Goal: Task Accomplishment & Management: Complete application form

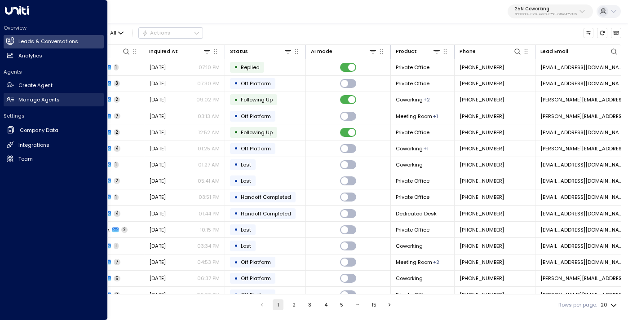
click at [31, 99] on h2 "Manage Agents" at bounding box center [38, 100] width 41 height 8
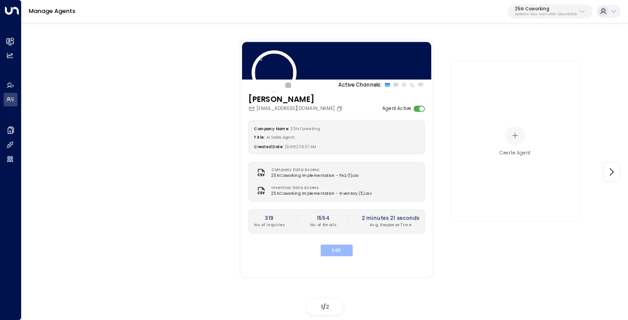
click at [345, 250] on button "Edit" at bounding box center [337, 251] width 32 height 12
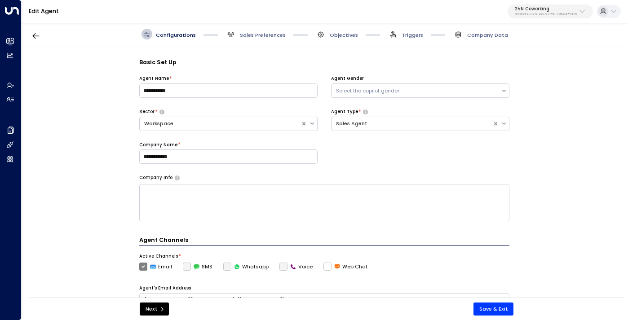
scroll to position [11, 0]
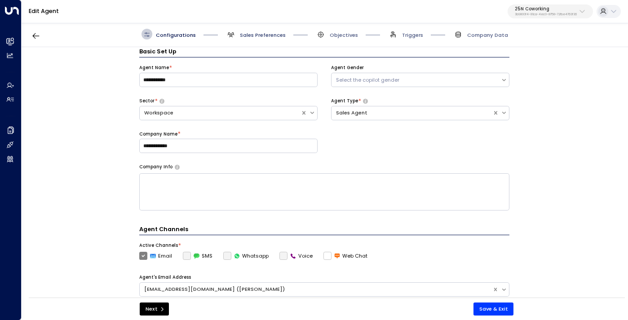
click at [262, 34] on span "Sales Preferences" at bounding box center [263, 34] width 46 height 7
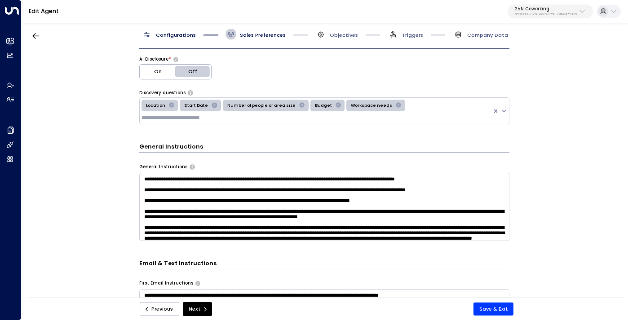
scroll to position [245, 0]
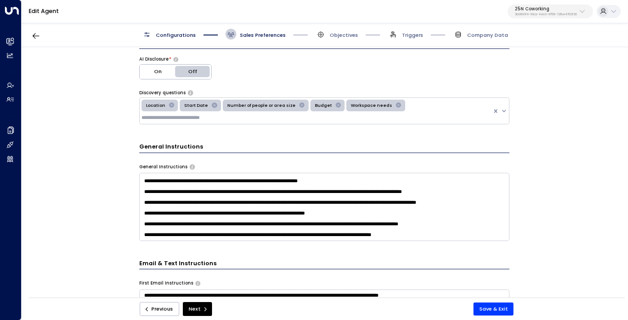
click at [462, 227] on textarea at bounding box center [324, 207] width 370 height 68
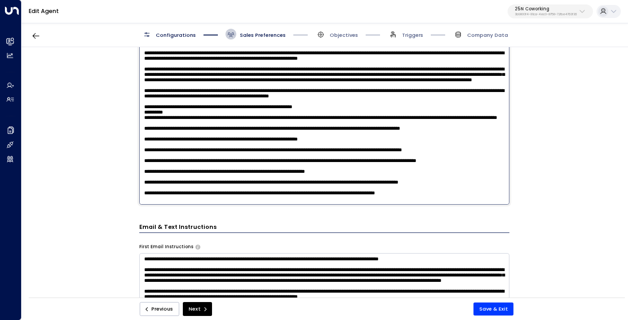
scroll to position [134, 0]
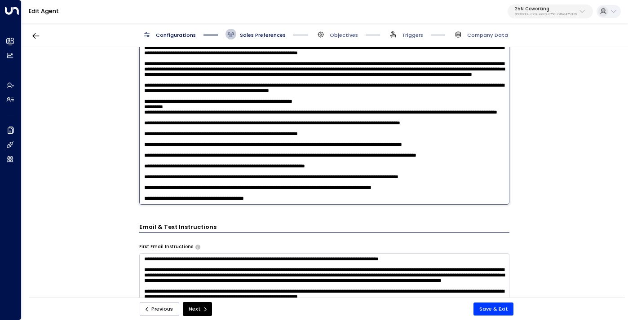
type textarea "**********"
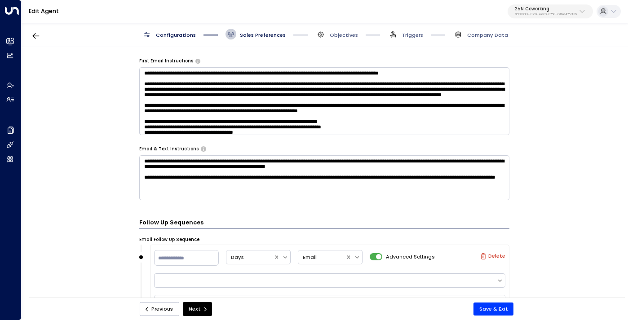
click at [306, 184] on textarea "**********" at bounding box center [324, 178] width 370 height 45
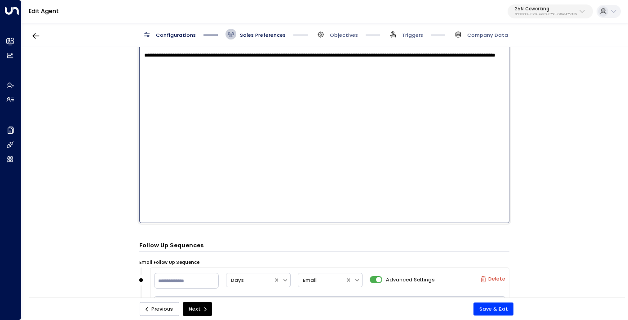
scroll to position [381, 0]
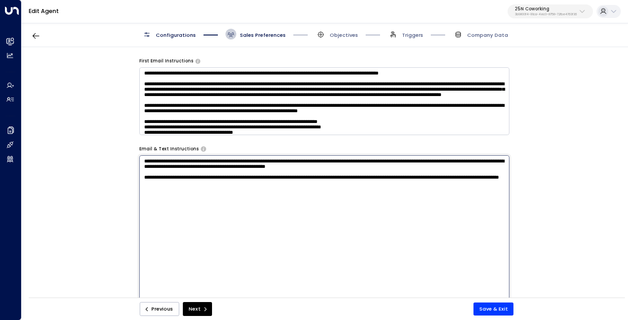
paste textarea "**********"
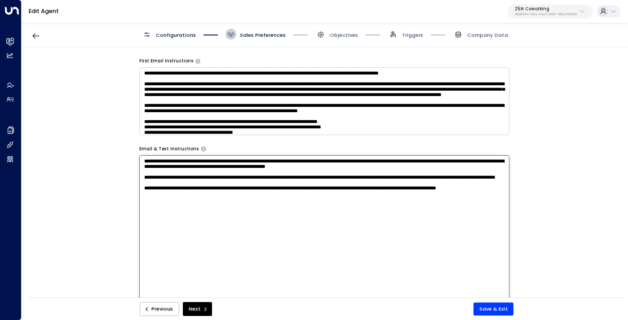
type textarea "**********"
click at [525, 225] on div "**********" at bounding box center [325, 175] width 606 height 256
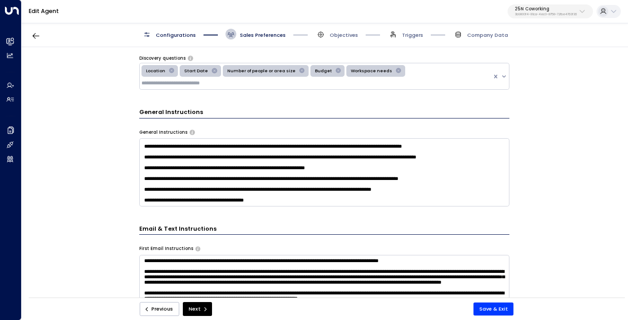
scroll to position [260, 0]
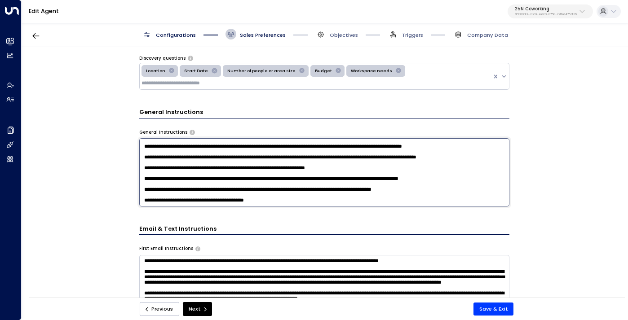
click at [297, 192] on textarea at bounding box center [324, 172] width 370 height 68
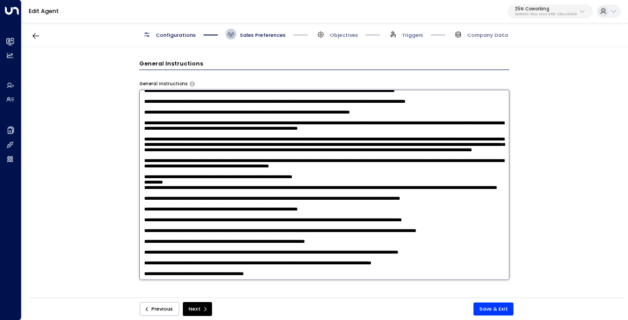
scroll to position [313, 0]
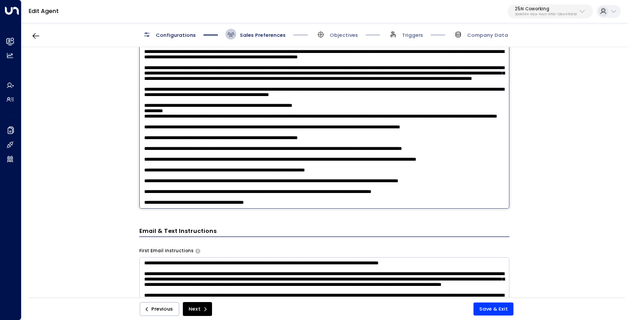
drag, startPoint x: 276, startPoint y: 193, endPoint x: 245, endPoint y: 192, distance: 31.9
click at [245, 192] on textarea at bounding box center [324, 113] width 370 height 190
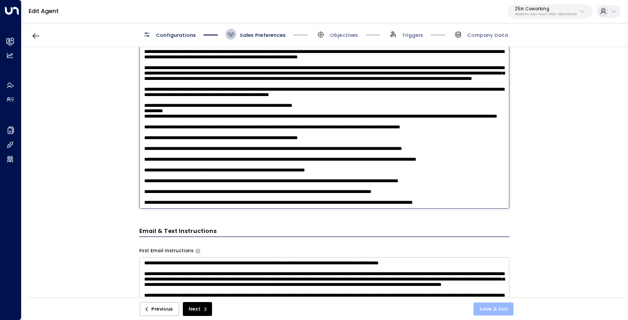
type textarea "**********"
click at [485, 308] on button "Save & Exit" at bounding box center [494, 309] width 40 height 13
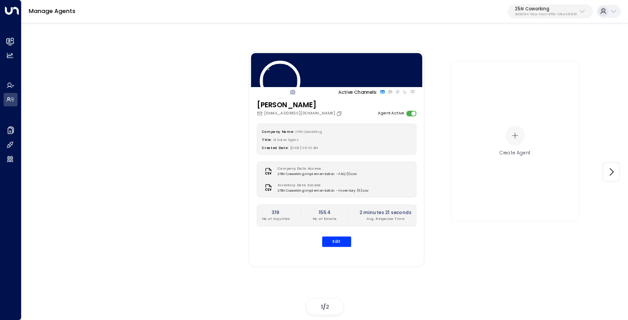
click at [525, 19] on div "Manage Agents 25N Coworking 3b9800f4-81ca-4ec0-8758-72fbe4763f36" at bounding box center [325, 11] width 607 height 23
click at [532, 18] on button "25N Coworking 3b9800f4-81ca-4ec0-8758-72fbe4763f36" at bounding box center [550, 11] width 85 height 14
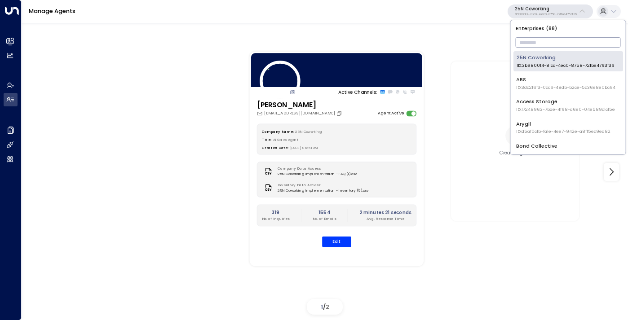
click at [534, 43] on input "text" at bounding box center [568, 42] width 105 height 15
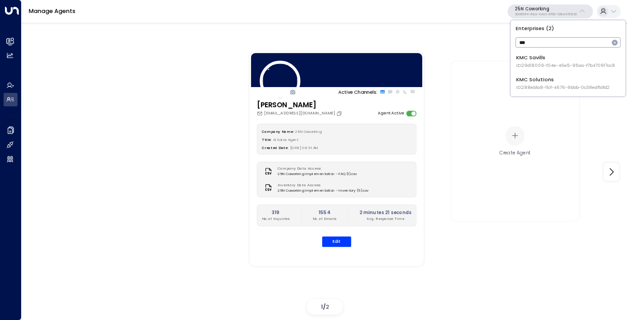
type input "***"
click at [533, 54] on div "KMC Savills ID: 29d18009-f04e-46e5-95aa-f7b470917cc8" at bounding box center [565, 61] width 99 height 15
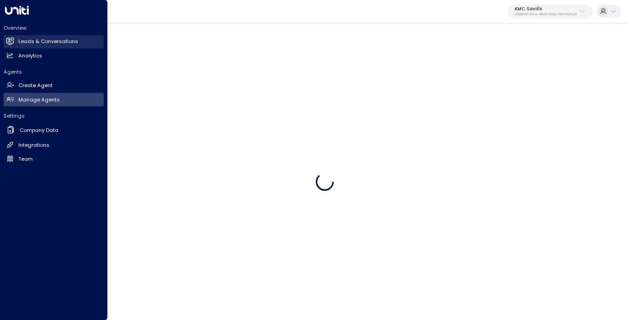
click at [24, 43] on h2 "Leads & Conversations" at bounding box center [48, 42] width 60 height 8
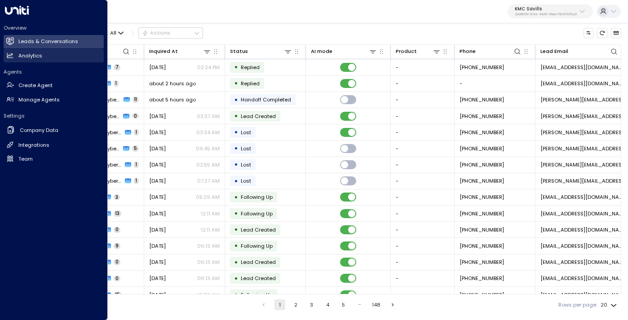
click at [33, 58] on h2 "Analytics" at bounding box center [30, 56] width 24 height 8
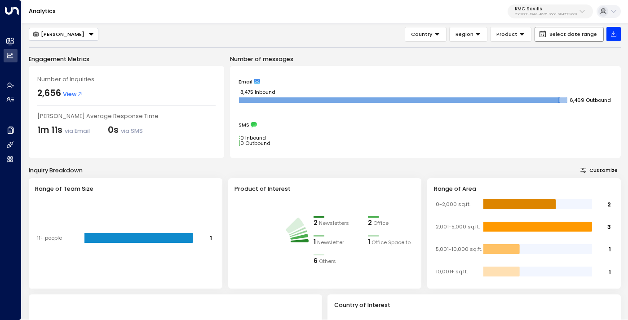
click at [570, 36] on span "Select date range" at bounding box center [574, 34] width 48 height 6
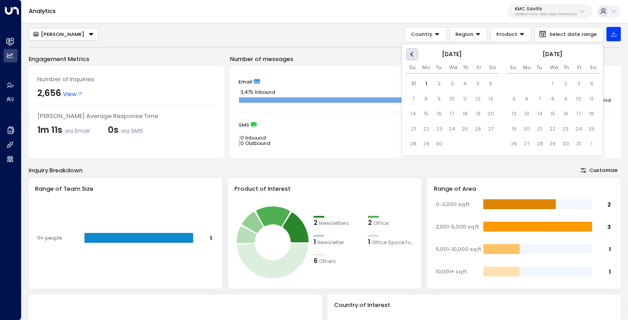
click at [408, 55] on button "Previous Month" at bounding box center [413, 55] width 12 height 12
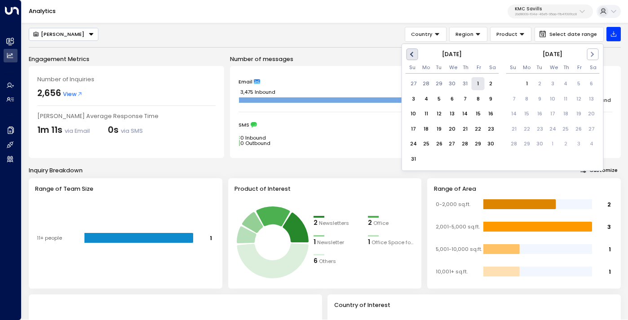
click at [408, 55] on button "Previous Month" at bounding box center [413, 55] width 12 height 12
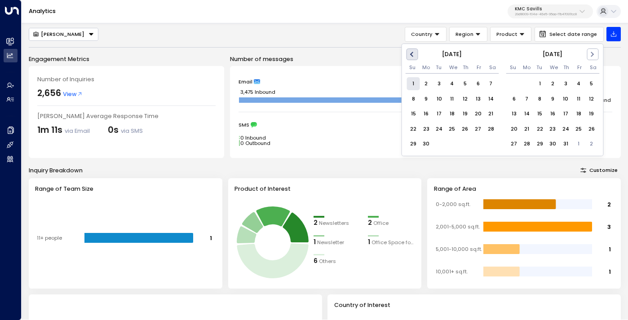
click at [408, 55] on button "Previous Month" at bounding box center [413, 55] width 12 height 12
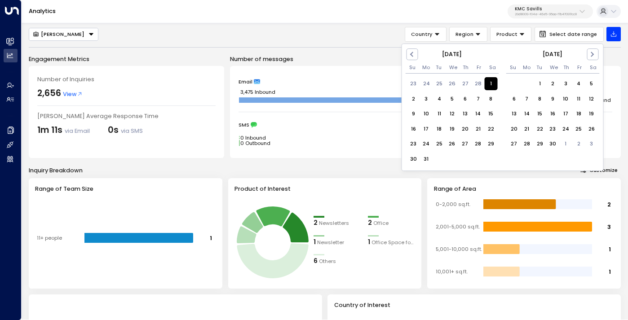
click at [491, 83] on div "1" at bounding box center [491, 83] width 13 height 13
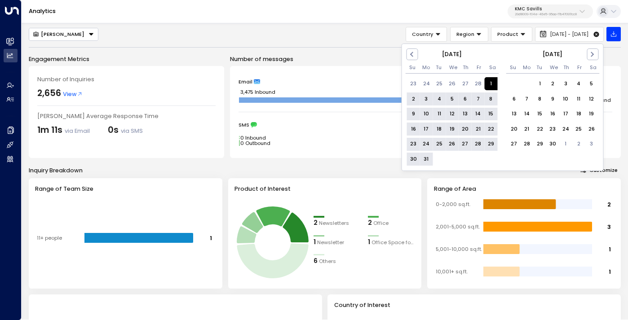
click at [426, 160] on div "31" at bounding box center [426, 159] width 13 height 13
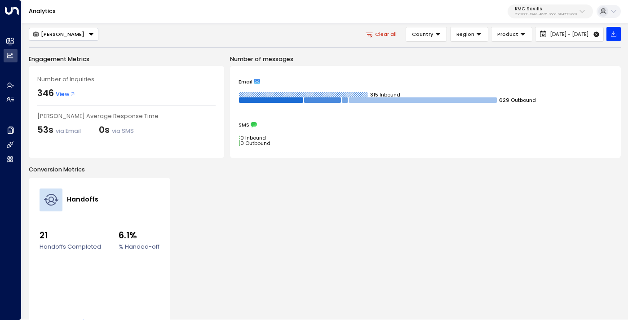
click at [534, 13] on p "29d18009-f04e-46e5-95aa-f7b470917cc8" at bounding box center [546, 15] width 62 height 4
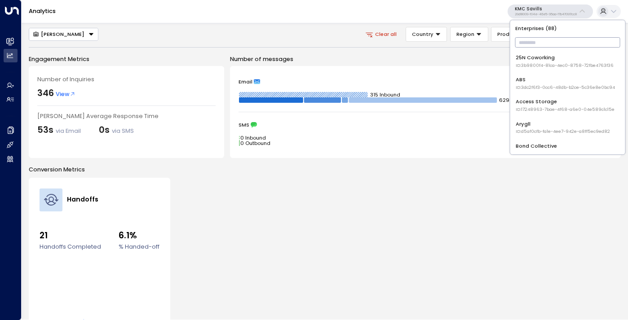
click at [529, 43] on input "text" at bounding box center [568, 42] width 105 height 15
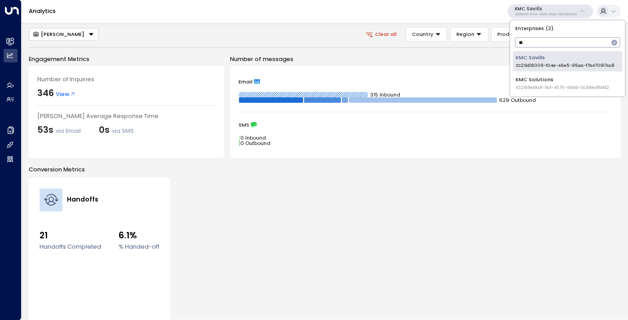
type input "**"
click at [531, 80] on div "KMC Solutions ID: 288eb1a8-11cf-4676-9bbb-0c38edf1dfd2" at bounding box center [562, 83] width 93 height 15
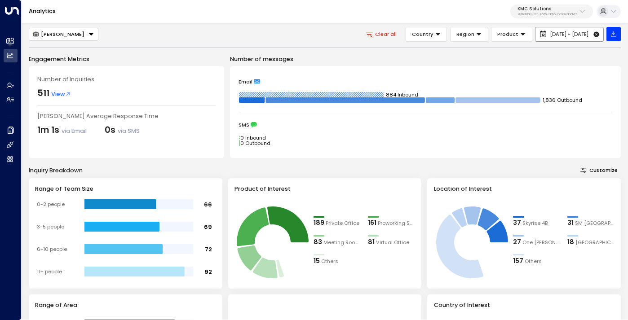
click at [596, 34] on icon at bounding box center [596, 34] width 5 height 5
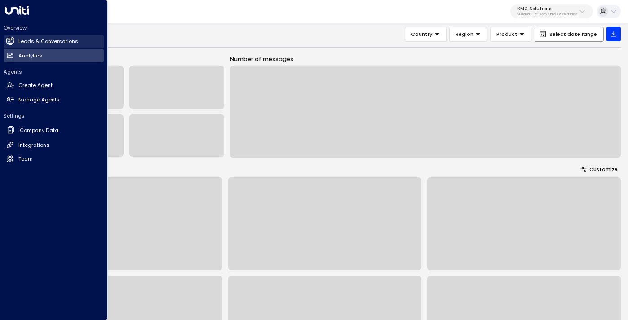
click at [40, 38] on h2 "Leads & Conversations" at bounding box center [48, 42] width 60 height 8
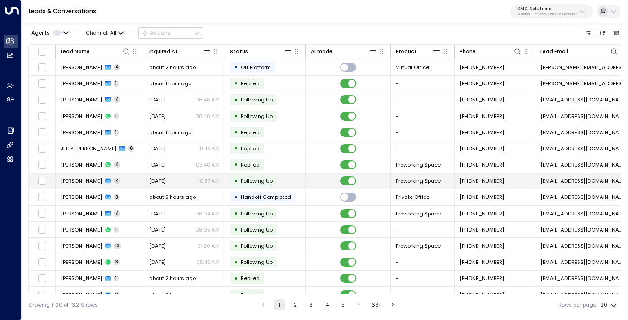
click at [166, 181] on span "Aug 23, 2025" at bounding box center [157, 181] width 17 height 7
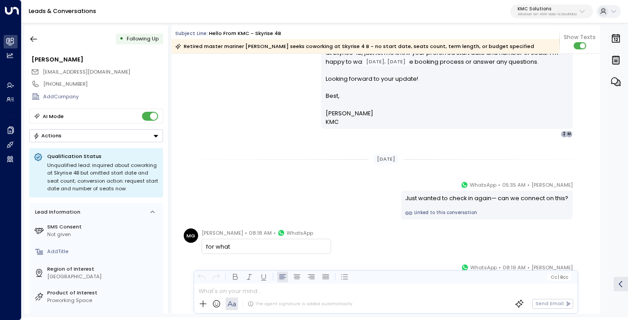
scroll to position [1384, 0]
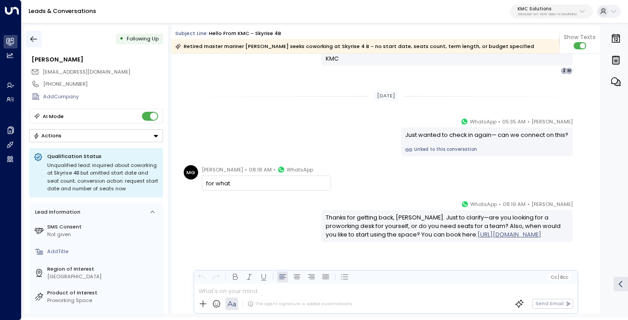
click at [36, 39] on icon "button" at bounding box center [34, 39] width 7 height 6
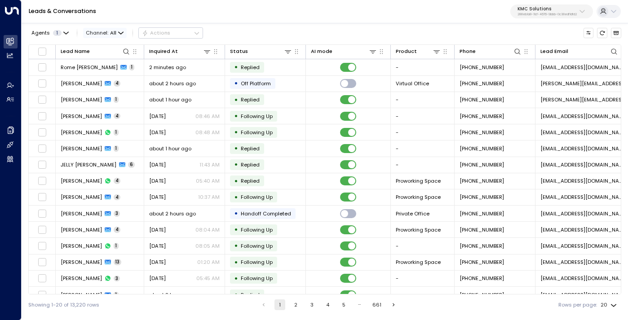
click at [118, 32] on icon "button" at bounding box center [120, 33] width 5 height 5
click at [107, 64] on p "SMS" at bounding box center [107, 64] width 31 height 8
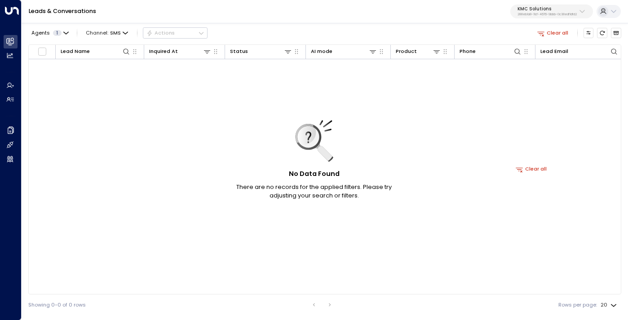
click at [113, 39] on div "Agents 1 Channel: SMS Actions" at bounding box center [117, 33] width 179 height 16
click at [116, 32] on span "SMS" at bounding box center [115, 33] width 11 height 6
click at [105, 80] on span "Email" at bounding box center [99, 79] width 14 height 8
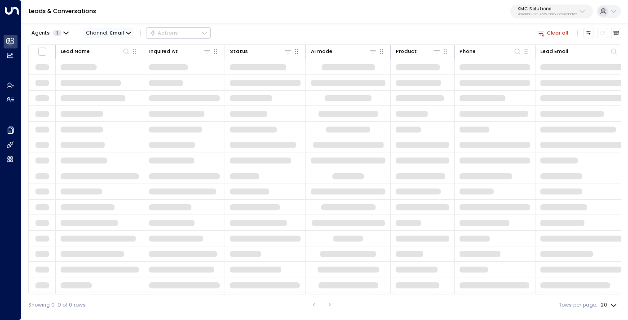
click at [116, 37] on span "Channel: Email" at bounding box center [108, 33] width 51 height 10
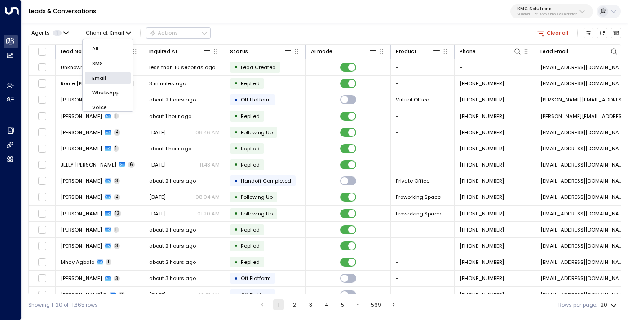
click at [107, 89] on span "WhatsApp" at bounding box center [106, 93] width 28 height 8
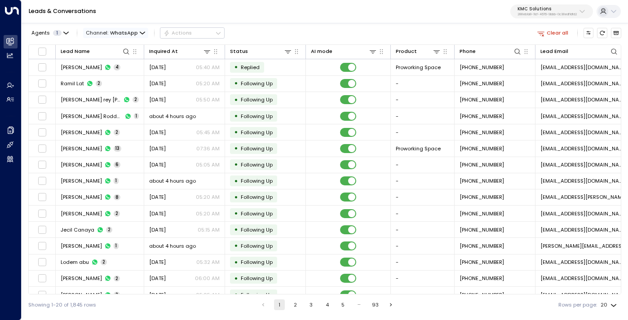
click at [127, 33] on span "WhatsApp" at bounding box center [124, 33] width 28 height 6
click at [113, 68] on p "Voice" at bounding box center [101, 66] width 24 height 4
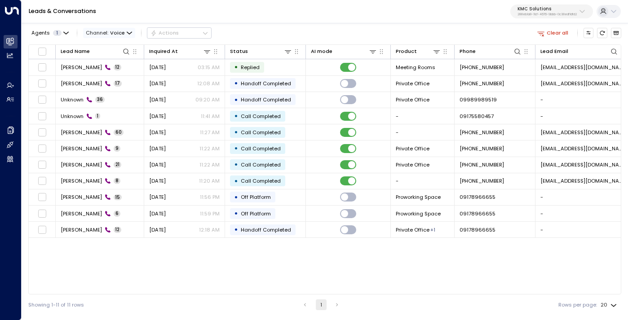
click at [121, 32] on span "Voice" at bounding box center [117, 33] width 15 height 6
click at [127, 29] on span "Channel: Voice" at bounding box center [109, 33] width 52 height 10
click at [113, 98] on span "Web Chat" at bounding box center [105, 102] width 27 height 8
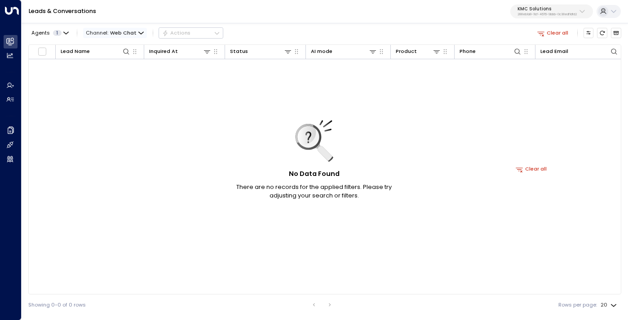
click at [129, 31] on span "Web Chat" at bounding box center [123, 33] width 27 height 6
click at [111, 49] on p "All" at bounding box center [107, 49] width 31 height 8
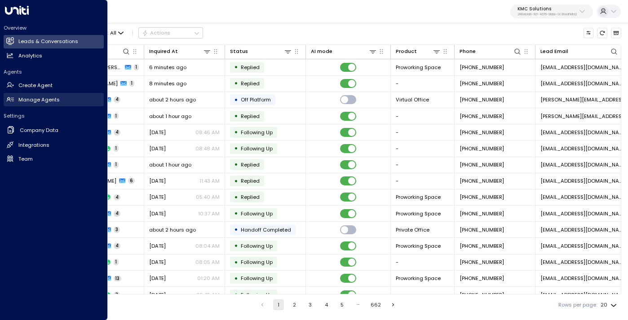
click at [37, 101] on h2 "Manage Agents" at bounding box center [38, 100] width 41 height 8
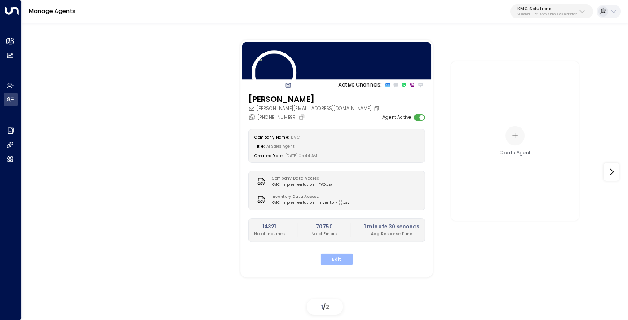
click at [338, 265] on button "Edit" at bounding box center [337, 259] width 32 height 12
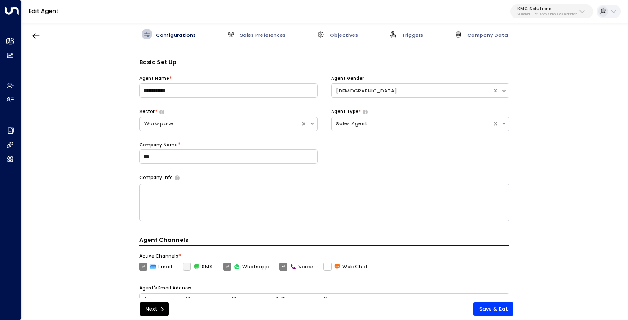
scroll to position [11, 0]
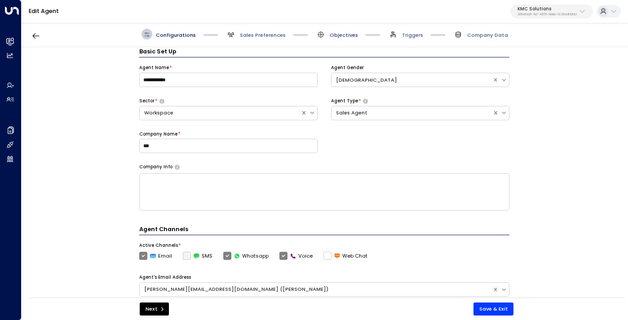
click at [342, 33] on span "Objectives" at bounding box center [344, 34] width 28 height 7
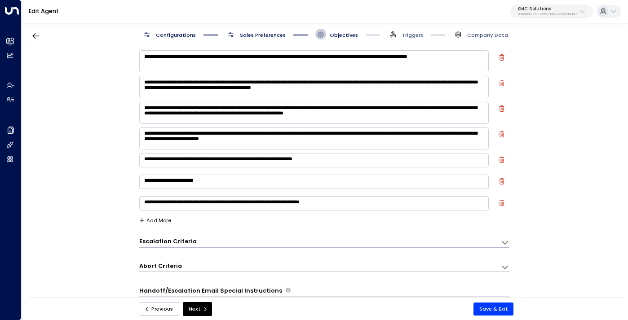
scroll to position [27, 0]
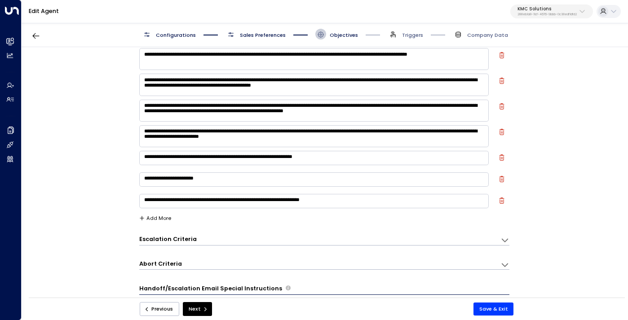
click at [254, 35] on span "Sales Preferences" at bounding box center [263, 34] width 46 height 7
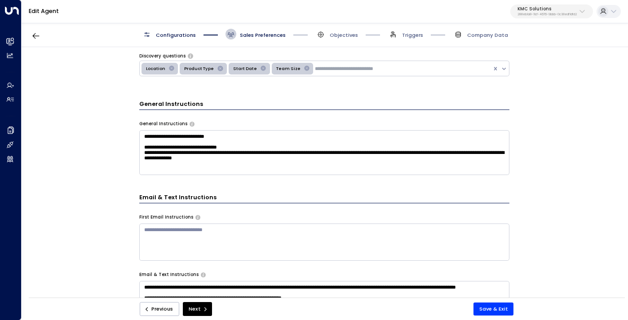
scroll to position [160, 0]
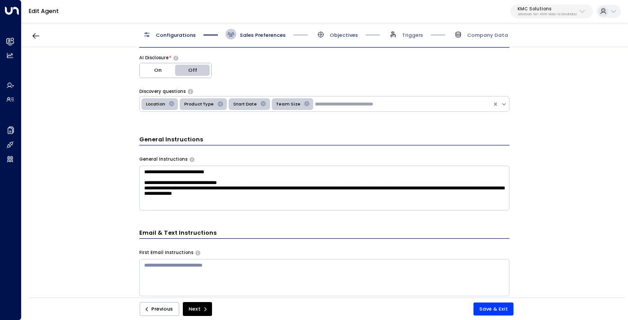
click at [340, 35] on span "Objectives" at bounding box center [344, 34] width 28 height 7
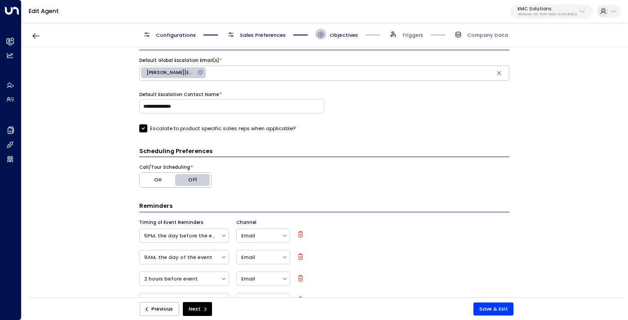
scroll to position [413, 0]
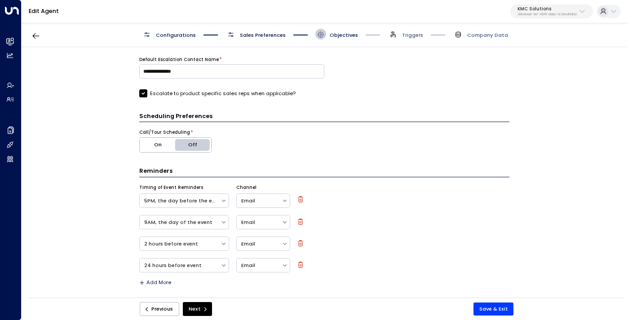
click at [161, 281] on button "Add More" at bounding box center [155, 283] width 32 height 6
click at [198, 287] on div at bounding box center [180, 287] width 72 height 9
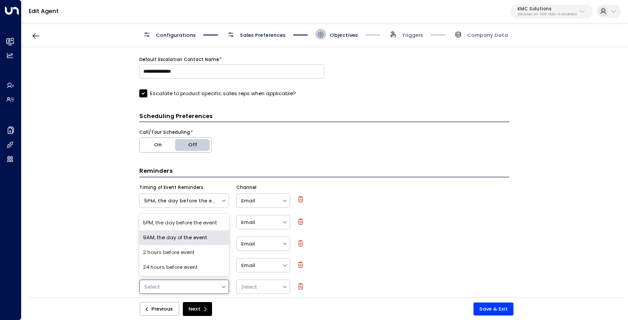
click at [348, 240] on div "2 hours before event Email" at bounding box center [324, 245] width 370 height 18
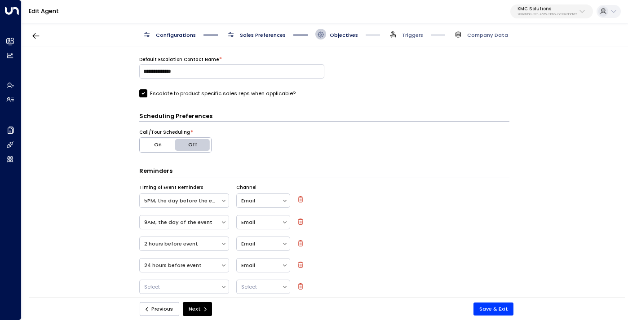
click at [298, 290] on div at bounding box center [301, 287] width 7 height 9
click at [300, 284] on icon "button" at bounding box center [300, 287] width 5 height 6
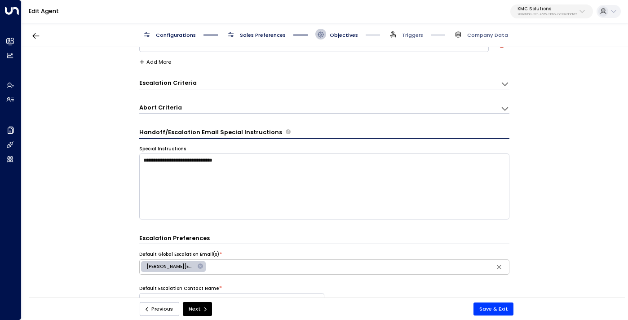
scroll to position [173, 0]
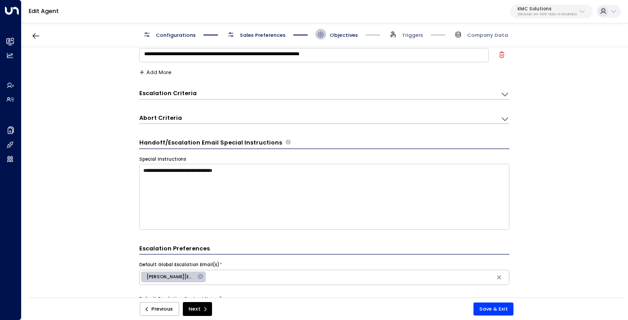
click at [261, 32] on span "Sales Preferences" at bounding box center [263, 34] width 46 height 7
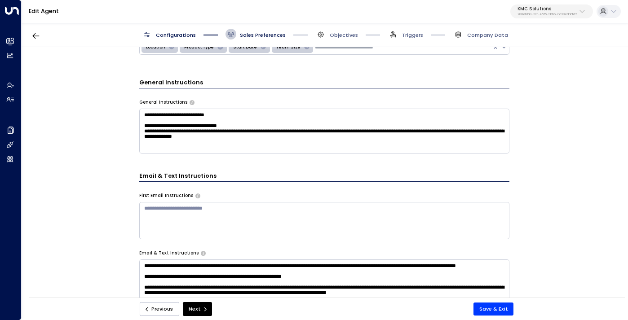
scroll to position [218, 0]
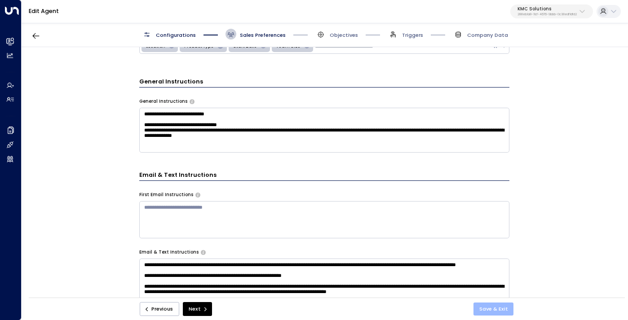
click at [493, 313] on button "Save & Exit" at bounding box center [494, 309] width 40 height 13
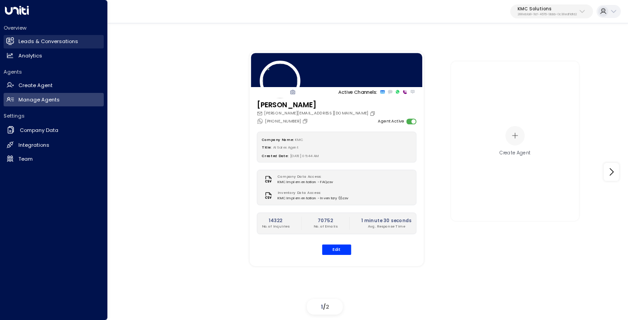
click at [40, 46] on link "Leads & Conversations Leads & Conversations" at bounding box center [54, 41] width 100 height 13
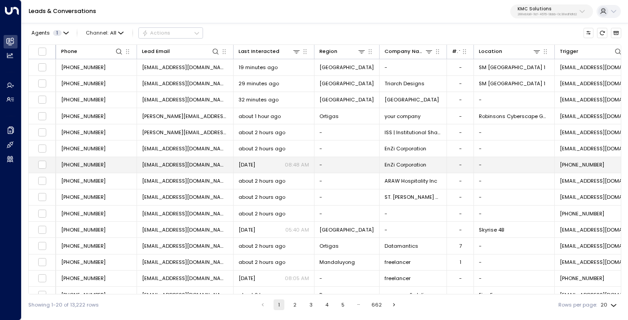
scroll to position [0, 418]
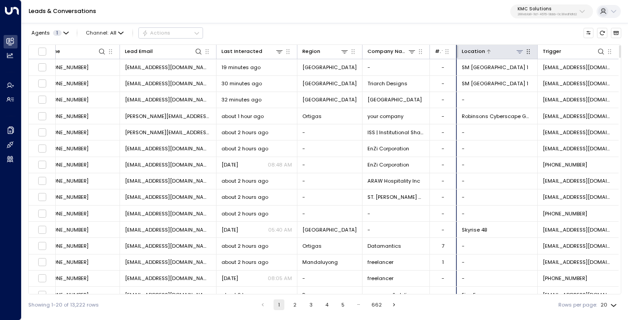
drag, startPoint x: 454, startPoint y: 51, endPoint x: 485, endPoint y: 53, distance: 31.5
click at [458, 53] on div at bounding box center [455, 51] width 5 height 13
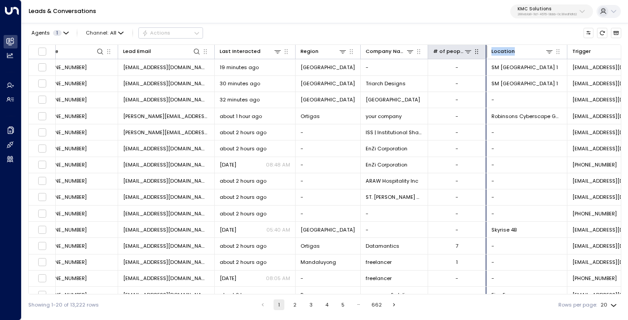
drag, startPoint x: 485, startPoint y: 52, endPoint x: 475, endPoint y: 53, distance: 10.4
click at [483, 53] on div at bounding box center [485, 51] width 5 height 13
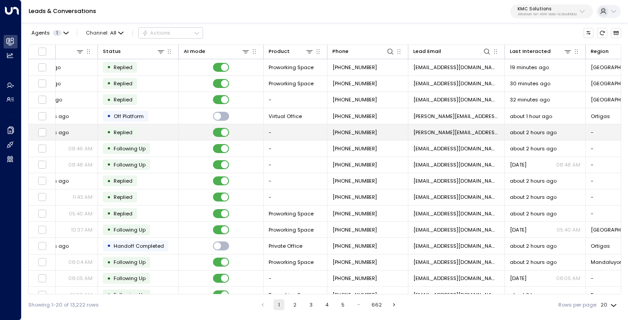
scroll to position [0, 0]
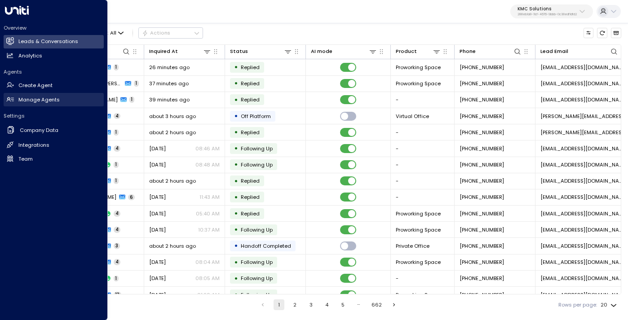
click at [34, 98] on h2 "Manage Agents" at bounding box center [38, 100] width 41 height 8
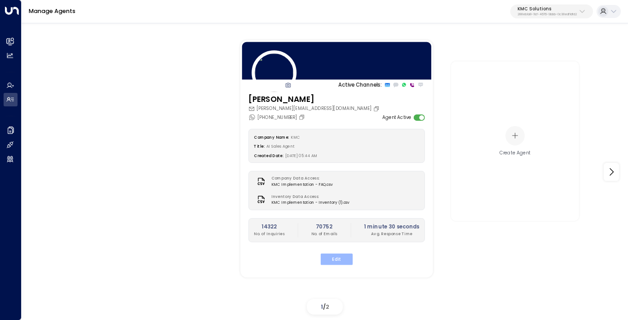
click at [335, 258] on button "Edit" at bounding box center [337, 259] width 32 height 12
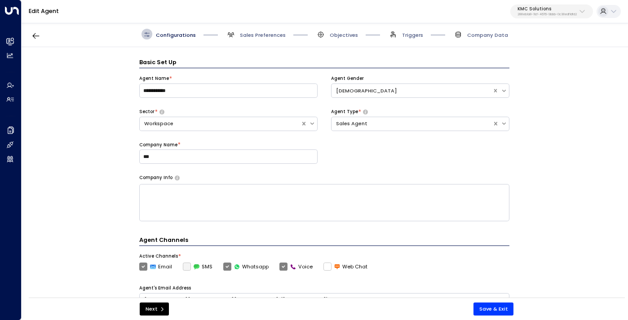
scroll to position [11, 0]
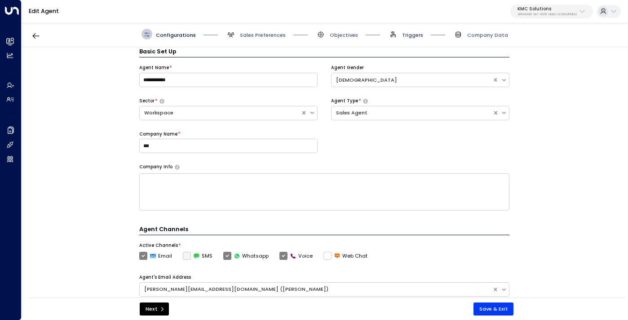
click at [411, 35] on span "Triggers" at bounding box center [412, 34] width 21 height 7
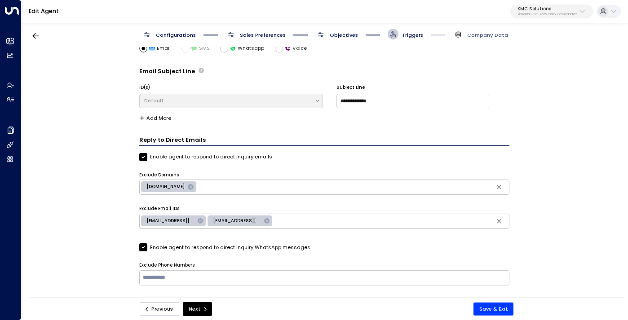
scroll to position [0, 0]
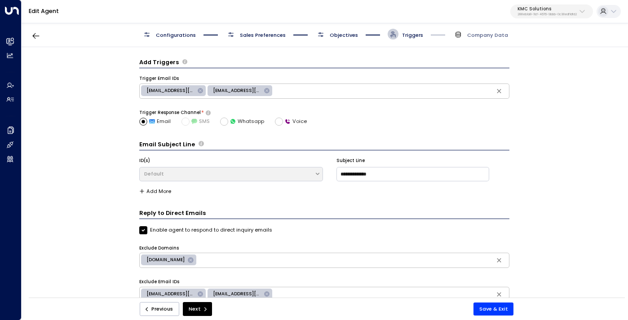
click at [342, 38] on span "Objectives" at bounding box center [344, 34] width 28 height 7
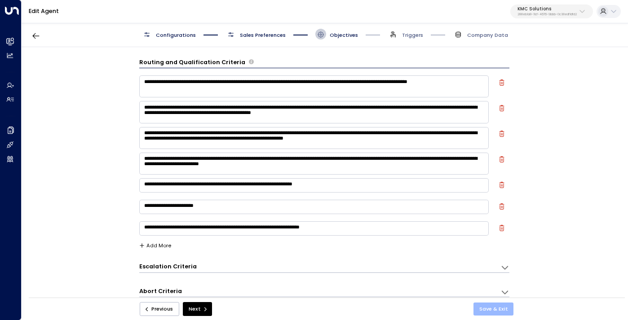
click at [501, 314] on button "Save & Exit" at bounding box center [494, 309] width 40 height 13
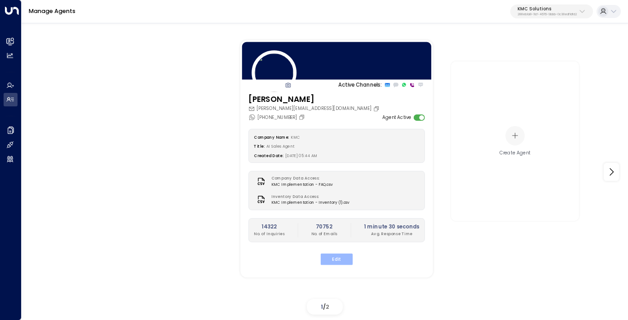
click at [335, 258] on button "Edit" at bounding box center [337, 259] width 32 height 12
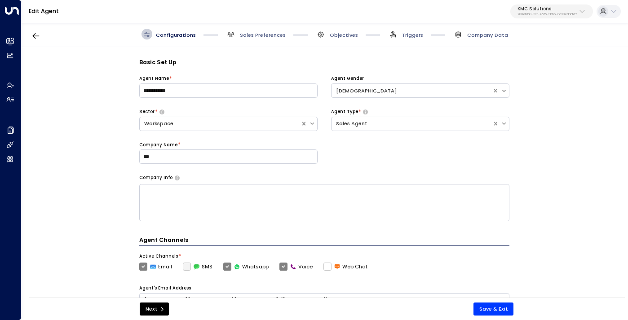
scroll to position [11, 0]
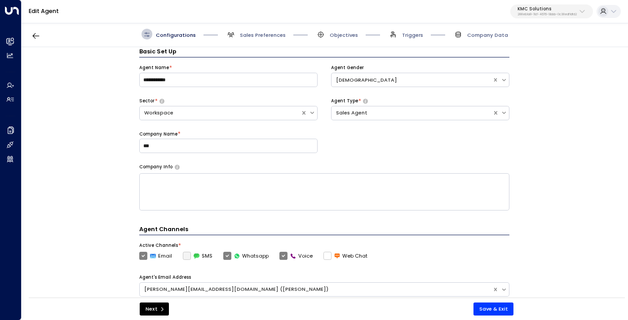
click at [340, 31] on span "Objectives" at bounding box center [337, 34] width 43 height 11
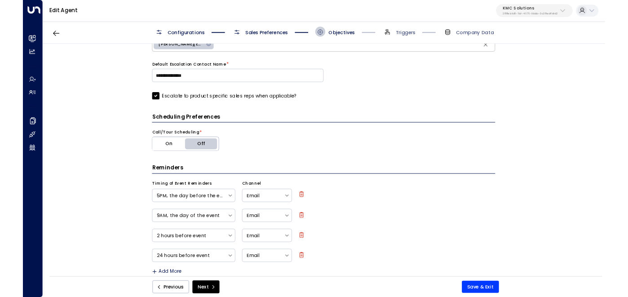
scroll to position [328, 0]
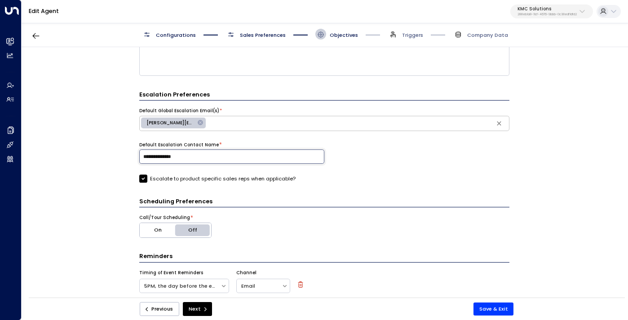
click at [233, 160] on input "**********" at bounding box center [231, 157] width 185 height 14
click at [493, 307] on button "Save & Exit" at bounding box center [494, 309] width 40 height 13
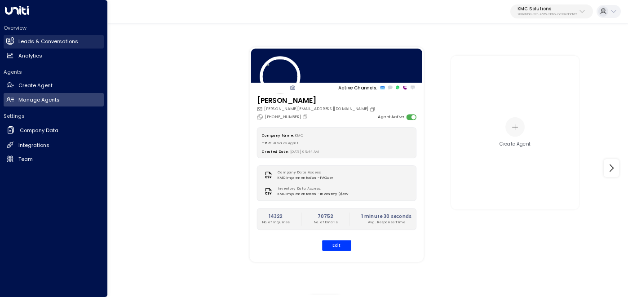
click at [52, 40] on h2 "Leads & Conversations" at bounding box center [48, 42] width 60 height 8
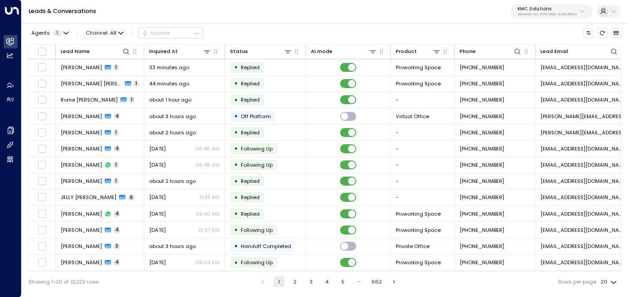
click at [119, 31] on icon "button" at bounding box center [120, 33] width 5 height 5
click at [113, 76] on span "WhatsApp" at bounding box center [106, 78] width 28 height 8
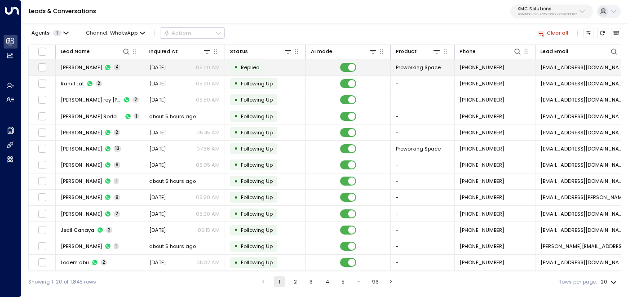
click at [121, 69] on td "Mario Gines 4" at bounding box center [100, 67] width 89 height 16
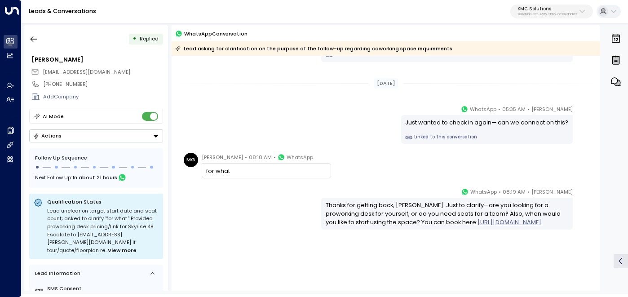
scroll to position [104, 0]
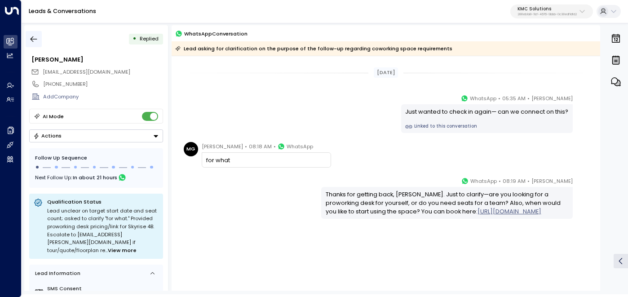
click at [34, 37] on icon "button" at bounding box center [33, 39] width 9 height 9
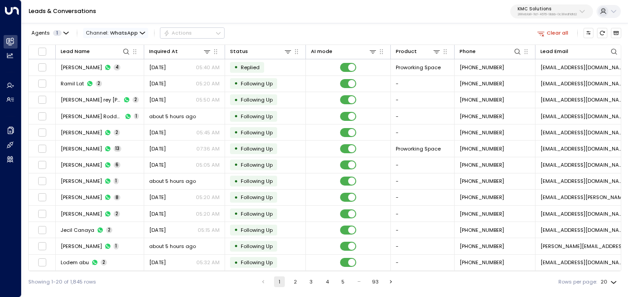
click at [123, 32] on span "WhatsApp" at bounding box center [124, 33] width 28 height 6
click at [117, 43] on li "All" at bounding box center [101, 44] width 35 height 7
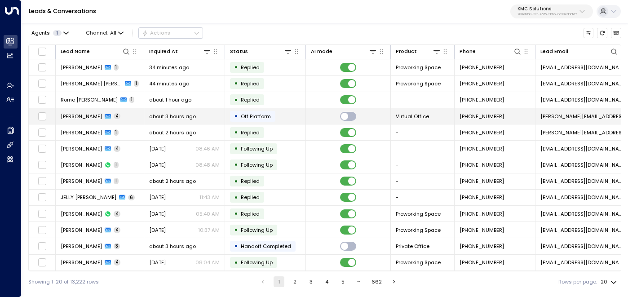
click at [124, 114] on td "Russell 4" at bounding box center [100, 116] width 89 height 16
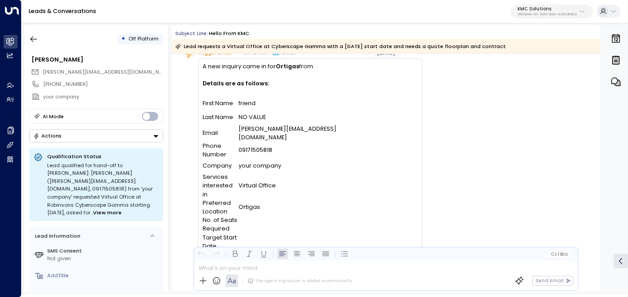
scroll to position [54, 0]
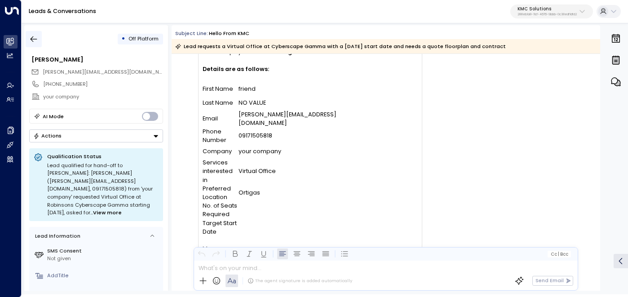
click at [35, 40] on icon "button" at bounding box center [33, 39] width 9 height 9
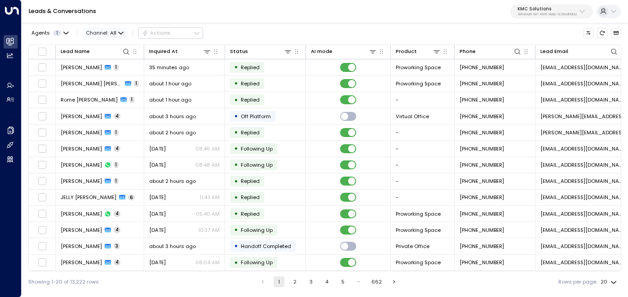
click at [104, 35] on span "Channel: All" at bounding box center [105, 33] width 44 height 10
click at [113, 87] on p "Voice" at bounding box center [107, 88] width 31 height 8
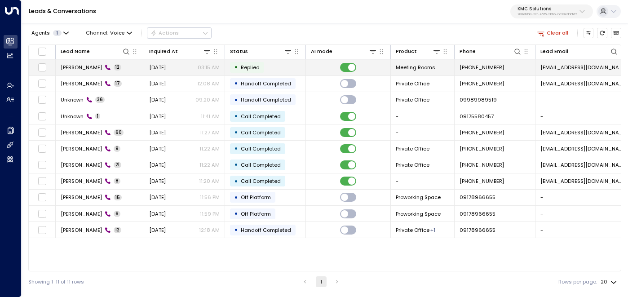
click at [165, 69] on span "Aug 12, 2025" at bounding box center [157, 67] width 17 height 7
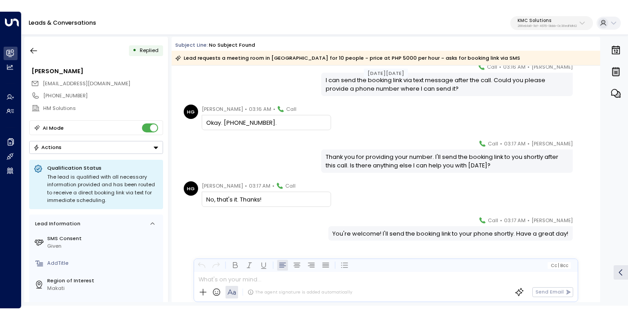
scroll to position [399, 0]
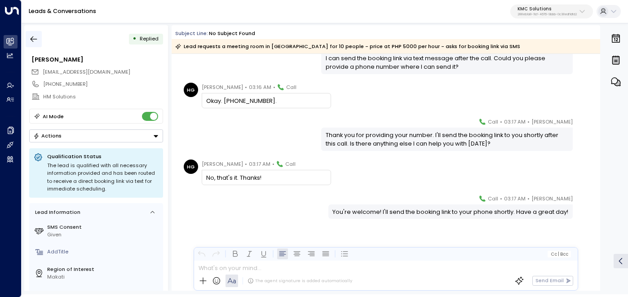
click at [29, 37] on icon "button" at bounding box center [33, 39] width 9 height 9
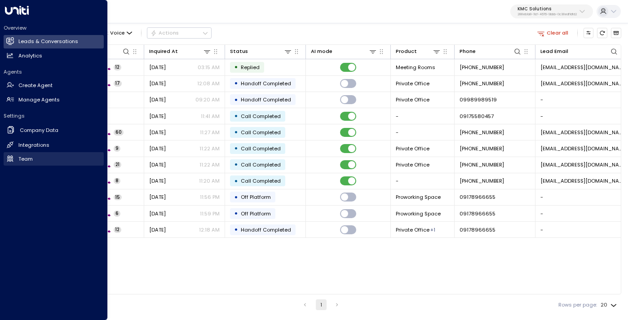
click at [25, 160] on h2 "Team" at bounding box center [25, 160] width 14 height 8
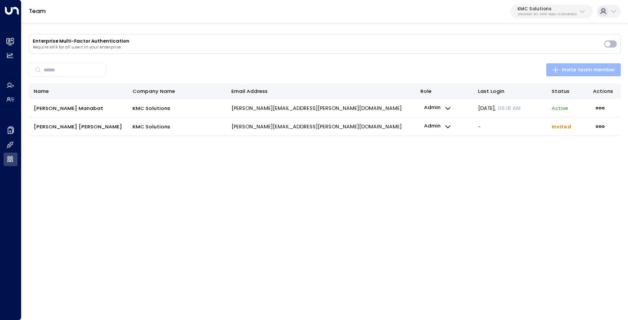
click at [580, 67] on span "Invite team member" at bounding box center [583, 70] width 63 height 9
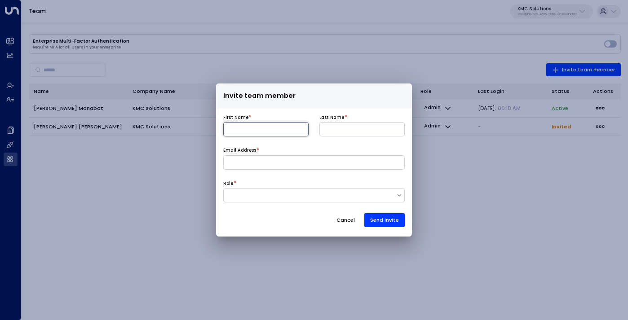
click at [270, 130] on input at bounding box center [265, 129] width 85 height 14
type input "*******"
click at [367, 132] on input at bounding box center [362, 129] width 85 height 14
type input "**********"
click at [292, 156] on input at bounding box center [314, 163] width 182 height 14
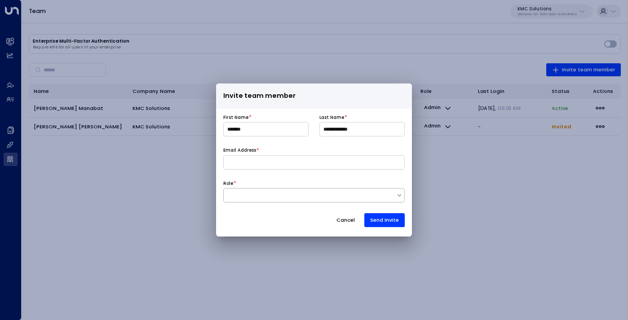
click at [244, 196] on div at bounding box center [310, 196] width 173 height 8
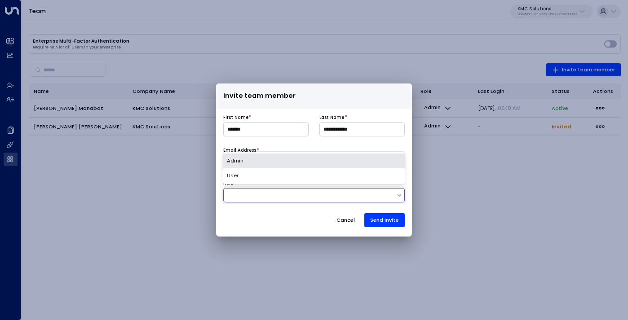
click at [250, 159] on div "Admin" at bounding box center [314, 161] width 182 height 15
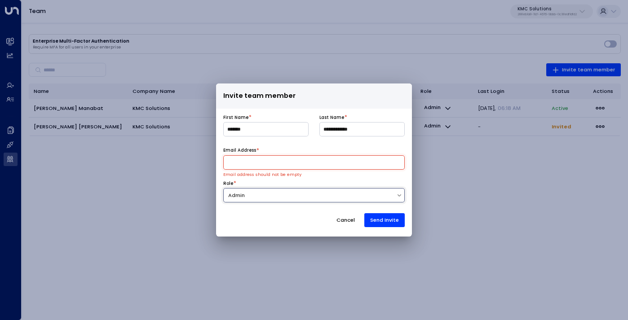
click at [251, 160] on input at bounding box center [314, 163] width 182 height 14
paste input "**********"
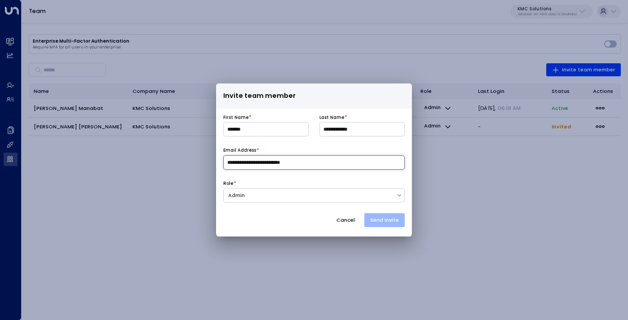
type input "**********"
click at [385, 218] on button "Send Invite" at bounding box center [385, 220] width 40 height 14
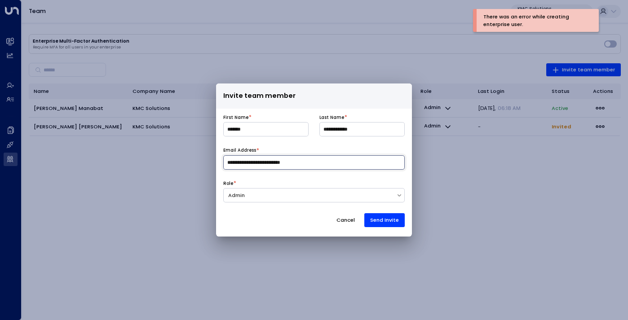
click at [307, 165] on input "**********" at bounding box center [314, 163] width 182 height 14
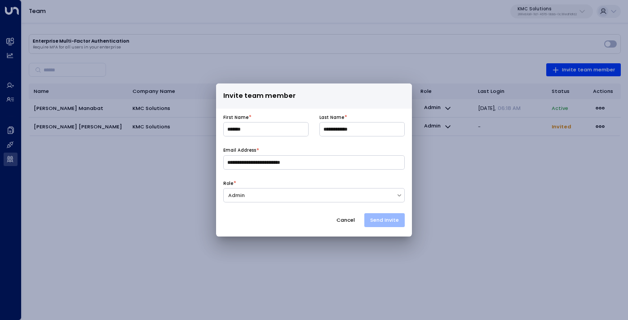
click at [379, 215] on button "Send Invite" at bounding box center [385, 220] width 40 height 14
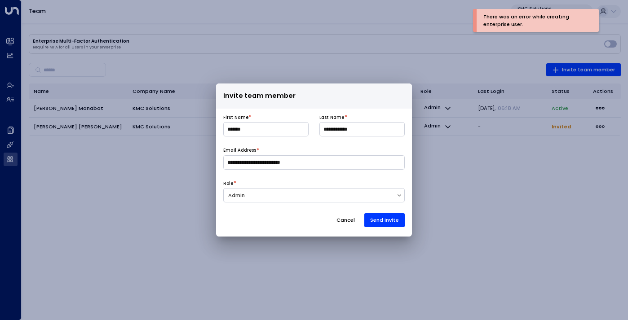
click at [347, 217] on button "Cancel" at bounding box center [345, 220] width 31 height 14
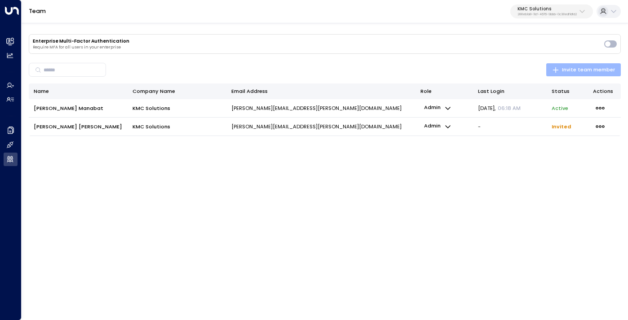
click at [569, 67] on span "Invite team member" at bounding box center [583, 70] width 63 height 9
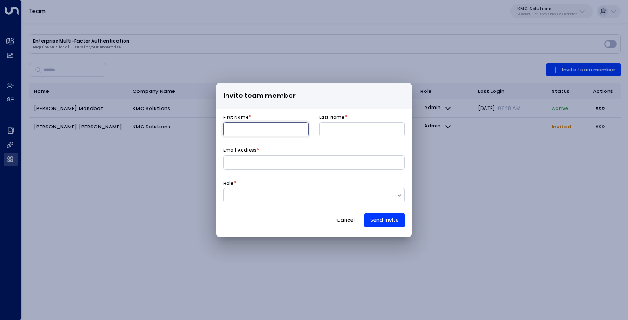
click at [283, 133] on input at bounding box center [265, 129] width 85 height 14
type input "*******"
click at [345, 120] on span "*" at bounding box center [346, 116] width 3 height 6
click at [343, 126] on input at bounding box center [362, 129] width 85 height 14
type input "**********"
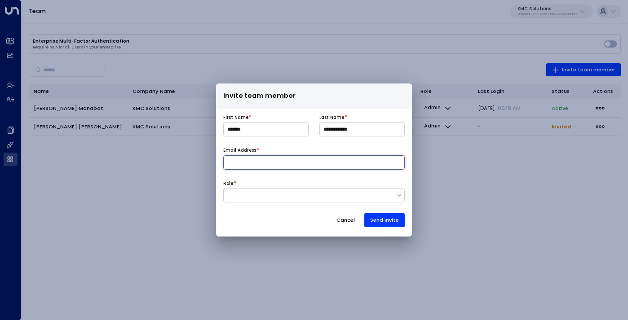
click at [311, 162] on input at bounding box center [314, 163] width 182 height 14
paste input "**********"
type input "**********"
click at [274, 194] on div at bounding box center [310, 196] width 173 height 8
click at [280, 160] on div "Admin" at bounding box center [314, 161] width 182 height 15
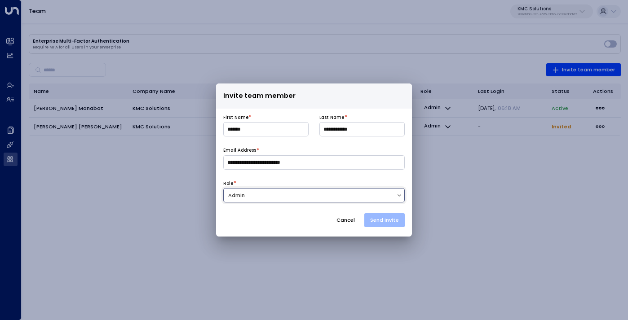
click at [384, 221] on button "Send Invite" at bounding box center [385, 220] width 40 height 14
click at [324, 218] on div "Cancel Send Invite" at bounding box center [314, 220] width 182 height 14
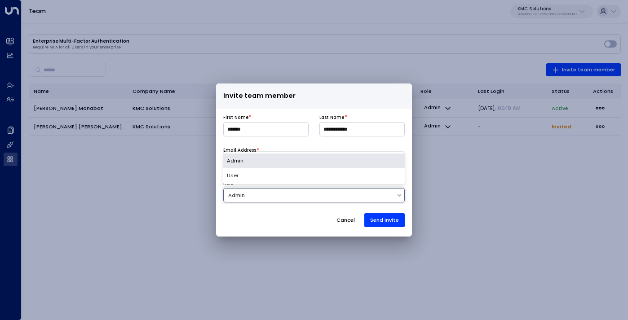
click at [354, 191] on div "Admin" at bounding box center [310, 195] width 173 height 9
click at [348, 178] on div "User" at bounding box center [314, 176] width 182 height 15
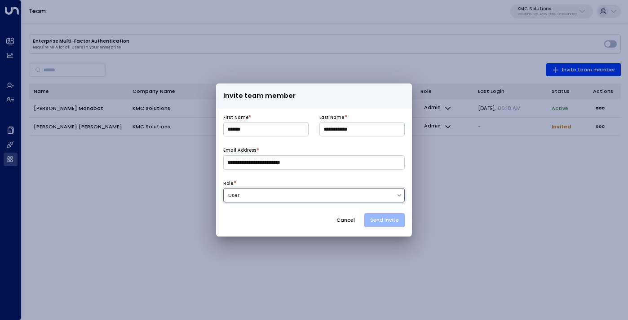
click at [387, 222] on button "Send Invite" at bounding box center [385, 220] width 40 height 14
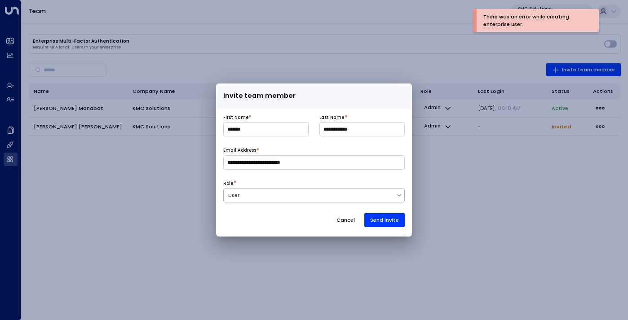
click at [362, 193] on div "User" at bounding box center [310, 196] width 164 height 8
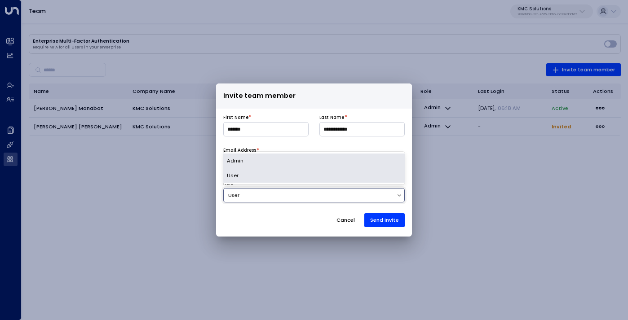
click at [346, 155] on div "Admin" at bounding box center [314, 161] width 182 height 15
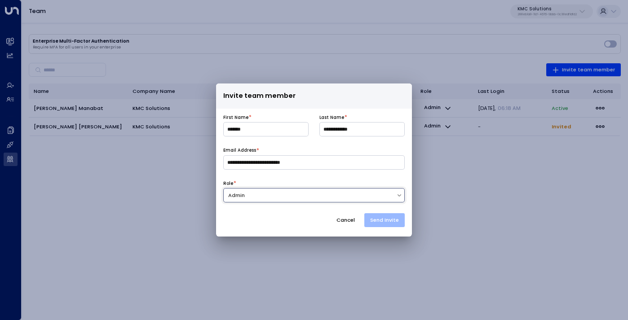
click at [391, 220] on button "Send Invite" at bounding box center [385, 220] width 40 height 14
click at [351, 221] on button "Cancel" at bounding box center [345, 220] width 31 height 14
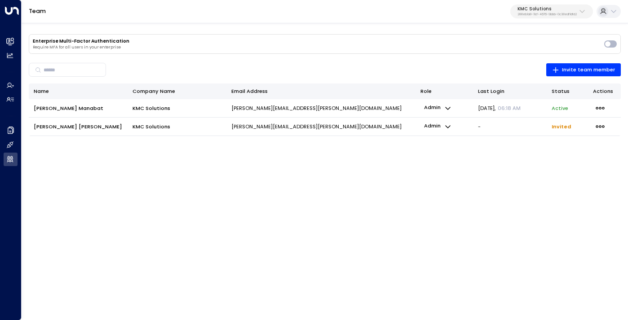
click at [283, 142] on html "Overview Leads & Conversations Leads & Conversations Analytics Analytics Agents…" at bounding box center [314, 71] width 628 height 142
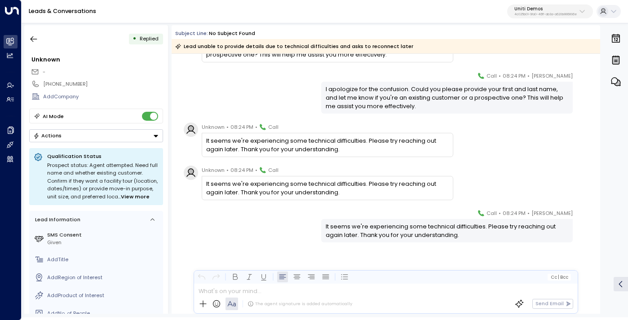
scroll to position [920, 0]
click at [35, 34] on button "button" at bounding box center [34, 39] width 16 height 16
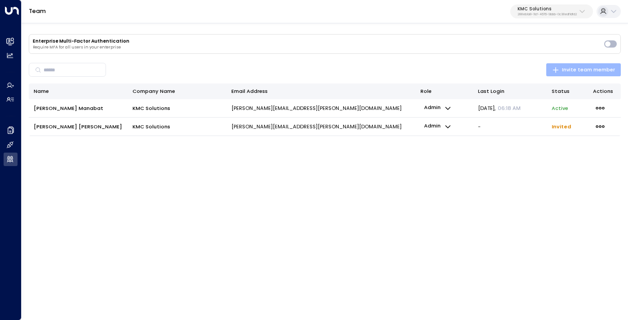
click at [582, 68] on span "Invite team member" at bounding box center [583, 70] width 63 height 9
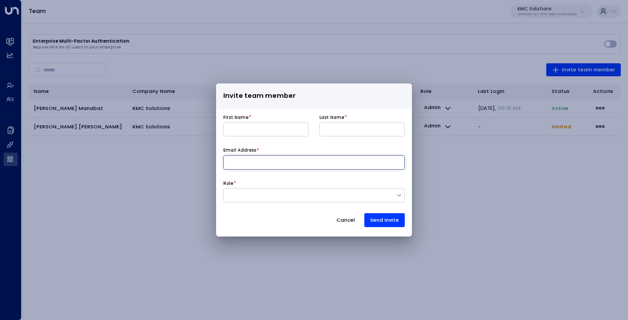
click at [279, 160] on input at bounding box center [314, 163] width 182 height 14
paste input "**********"
type input "**********"
click at [259, 122] on div "First Name *" at bounding box center [265, 126] width 85 height 22
click at [259, 130] on input at bounding box center [265, 129] width 85 height 14
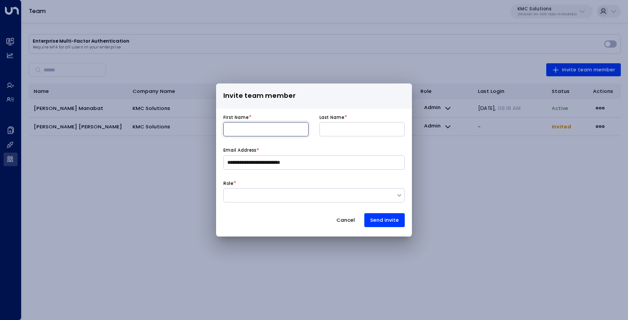
type input "*******"
click at [349, 126] on input at bounding box center [362, 129] width 85 height 14
type input "**********"
click at [317, 202] on div at bounding box center [314, 195] width 182 height 14
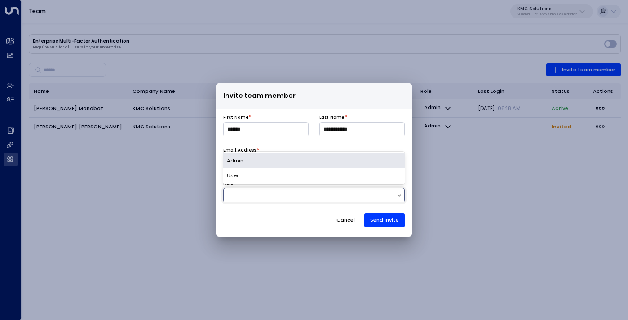
click at [330, 162] on div "Admin" at bounding box center [314, 161] width 182 height 15
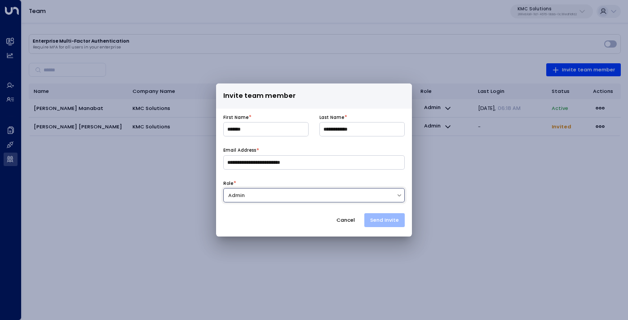
click at [388, 222] on button "Send Invite" at bounding box center [385, 220] width 40 height 14
